Goal: Information Seeking & Learning: Learn about a topic

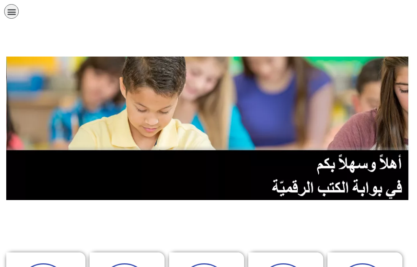
click at [9, 10] on icon "כפתור פתיחת תפריט" at bounding box center [11, 11] width 9 height 9
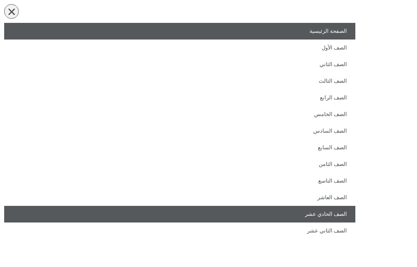
click at [330, 222] on link "الصف الحادي عشر" at bounding box center [179, 214] width 351 height 17
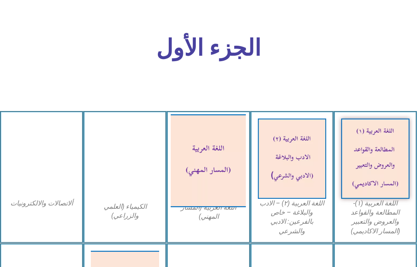
scroll to position [416, 0]
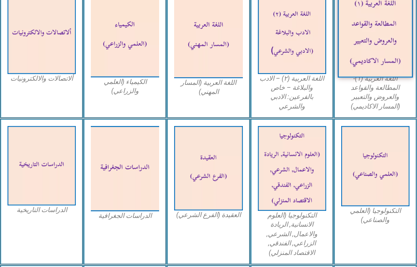
click at [368, 55] on img at bounding box center [375, 34] width 75 height 88
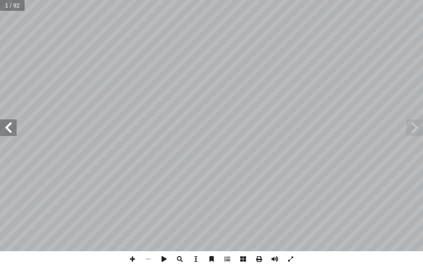
click at [5, 133] on span at bounding box center [8, 128] width 17 height 17
click at [12, 132] on span at bounding box center [8, 128] width 17 height 17
click at [11, 131] on span at bounding box center [8, 128] width 17 height 17
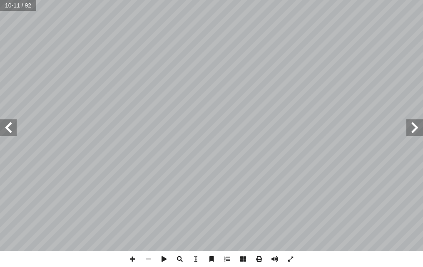
click at [11, 131] on span at bounding box center [8, 128] width 17 height 17
click at [129, 257] on span at bounding box center [133, 260] width 16 height 16
click at [138, 257] on span at bounding box center [133, 260] width 16 height 16
